Goal: Task Accomplishment & Management: Use online tool/utility

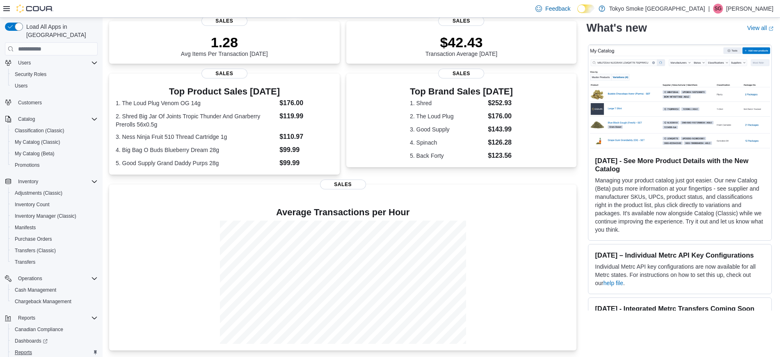
scroll to position [65, 0]
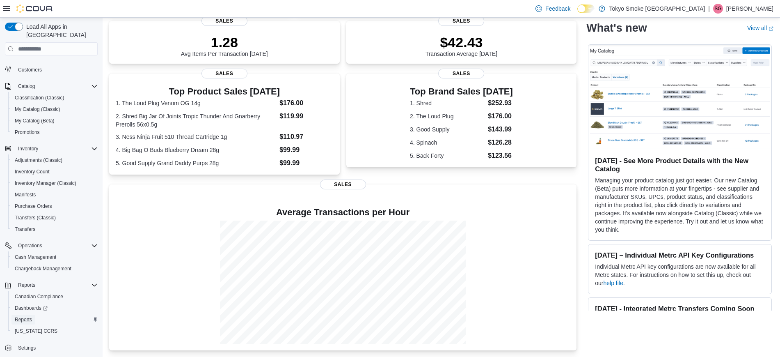
click at [29, 316] on span "Reports" at bounding box center [23, 319] width 17 height 7
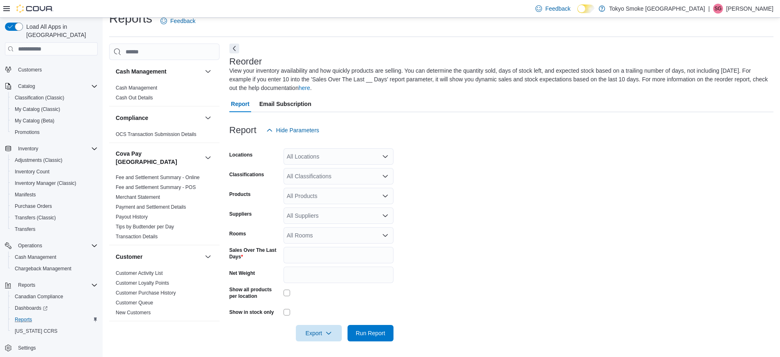
scroll to position [15, 0]
click at [337, 147] on div "All Locations" at bounding box center [339, 155] width 110 height 16
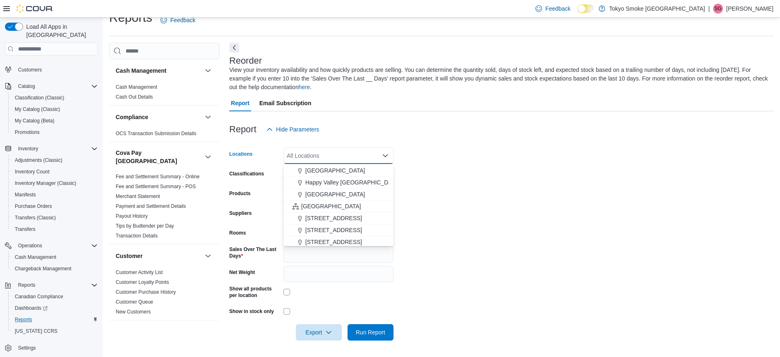
scroll to position [205, 0]
click at [476, 146] on div at bounding box center [501, 142] width 544 height 10
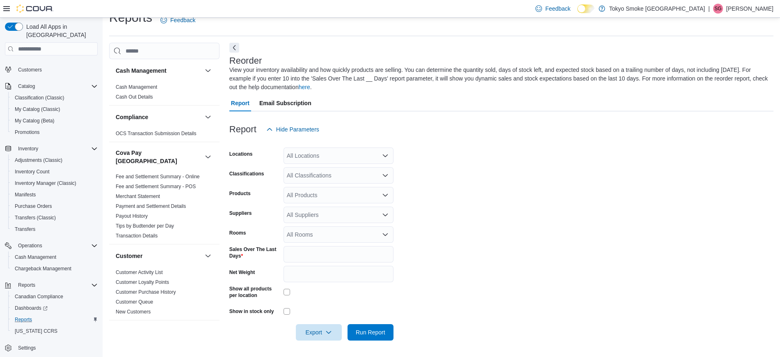
click at [316, 157] on div "All Locations" at bounding box center [339, 155] width 110 height 16
type input "***"
drag, startPoint x: 333, startPoint y: 166, endPoint x: 400, endPoint y: 171, distance: 67.9
click at [332, 165] on span "Nepean [PERSON_NAME] [PERSON_NAME]" at bounding box center [364, 169] width 118 height 8
click at [508, 172] on form "Locations Nepean [PERSON_NAME] [PERSON_NAME] Classifications All Classification…" at bounding box center [501, 238] width 544 height 203
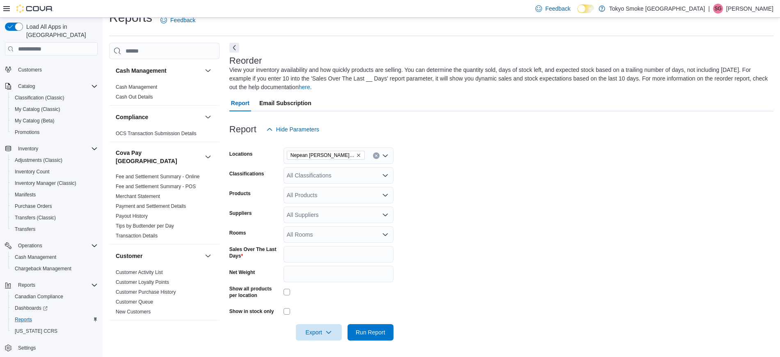
click at [329, 174] on div "All Classifications" at bounding box center [339, 175] width 110 height 16
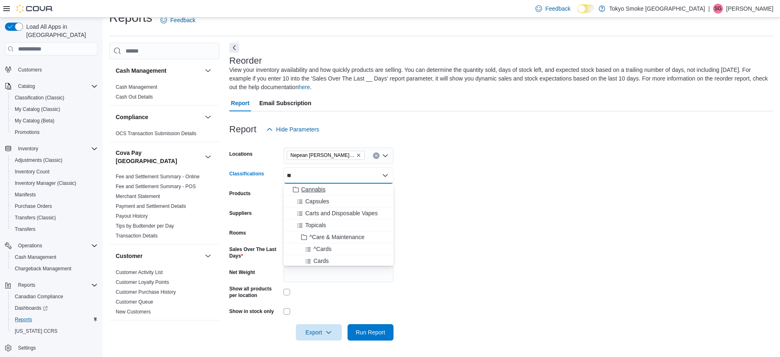
type input "**"
click at [317, 189] on span "Cannabis" at bounding box center [313, 189] width 24 height 8
click at [569, 192] on form "Locations Nepean [PERSON_NAME] [PERSON_NAME] Classifications Cannabis Combo box…" at bounding box center [501, 238] width 544 height 203
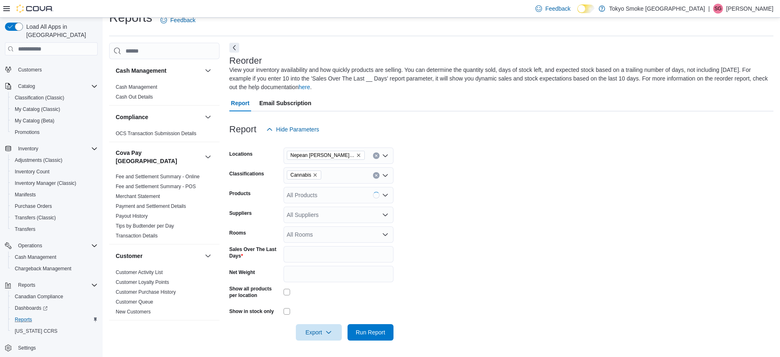
click at [290, 291] on div at bounding box center [339, 291] width 110 height 7
click at [320, 320] on div at bounding box center [501, 320] width 544 height 7
click at [322, 327] on span "Export" at bounding box center [319, 331] width 36 height 16
click at [329, 285] on span "Export to Excel" at bounding box center [320, 282] width 37 height 7
click at [356, 155] on icon "Remove Nepean Chapman Mills from selection in this group" at bounding box center [358, 155] width 5 height 5
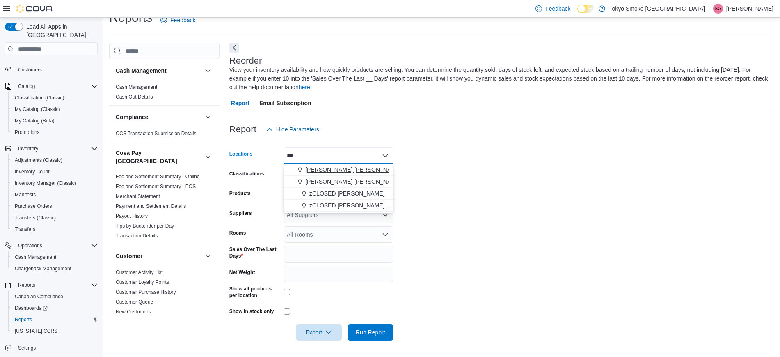
type input "***"
click at [347, 166] on span "[PERSON_NAME] [PERSON_NAME]" at bounding box center [353, 169] width 96 height 8
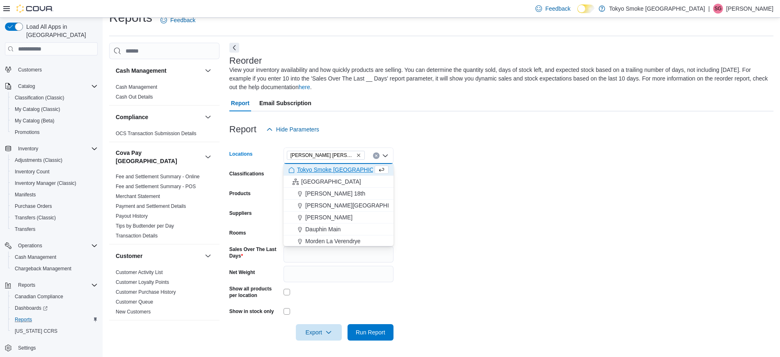
click at [528, 172] on form "Locations [PERSON_NAME] [PERSON_NAME] Combo box. Selected. [PERSON_NAME] [PERSO…" at bounding box center [501, 238] width 544 height 203
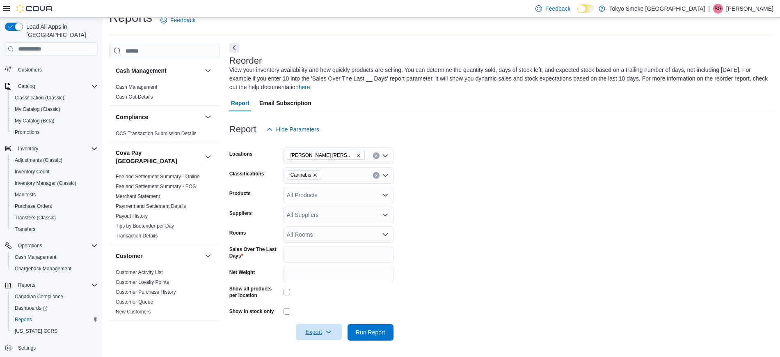
click at [313, 331] on span "Export" at bounding box center [319, 331] width 36 height 16
click at [325, 284] on span "Export to Excel" at bounding box center [320, 282] width 37 height 7
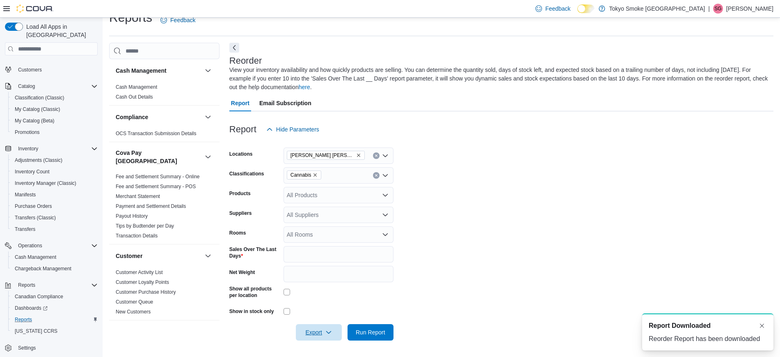
scroll to position [0, 0]
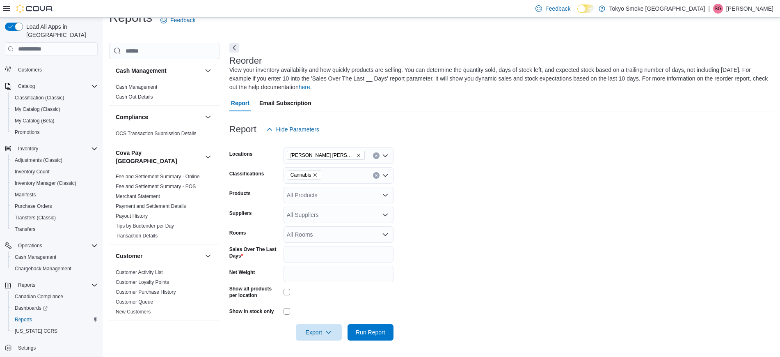
click at [356, 155] on icon "Remove Hamilton Fennell from selection in this group" at bounding box center [358, 155] width 5 height 5
type input "***"
click at [334, 169] on span "[STREET_ADDRESS]" at bounding box center [333, 169] width 57 height 8
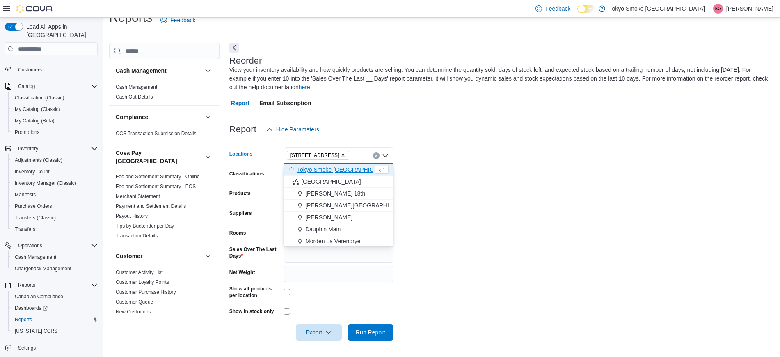
click at [492, 170] on form "Locations [STREET_ADDRESS] Selected. [STREET_ADDRESS] Press Backspace to delete…" at bounding box center [501, 238] width 544 height 203
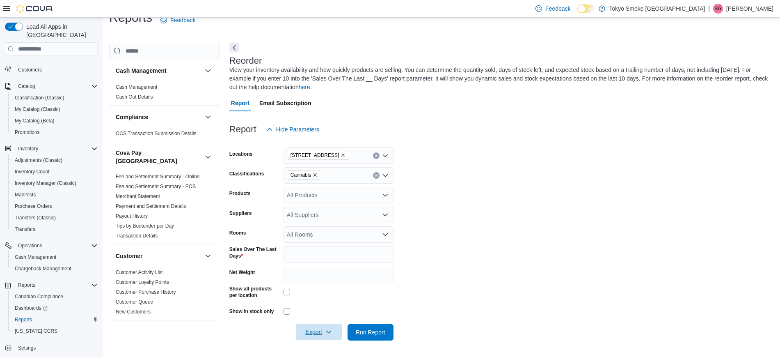
click at [323, 327] on span "Export" at bounding box center [319, 331] width 36 height 16
click at [329, 282] on span "Export to Excel" at bounding box center [320, 282] width 37 height 7
